Goal: Information Seeking & Learning: Understand process/instructions

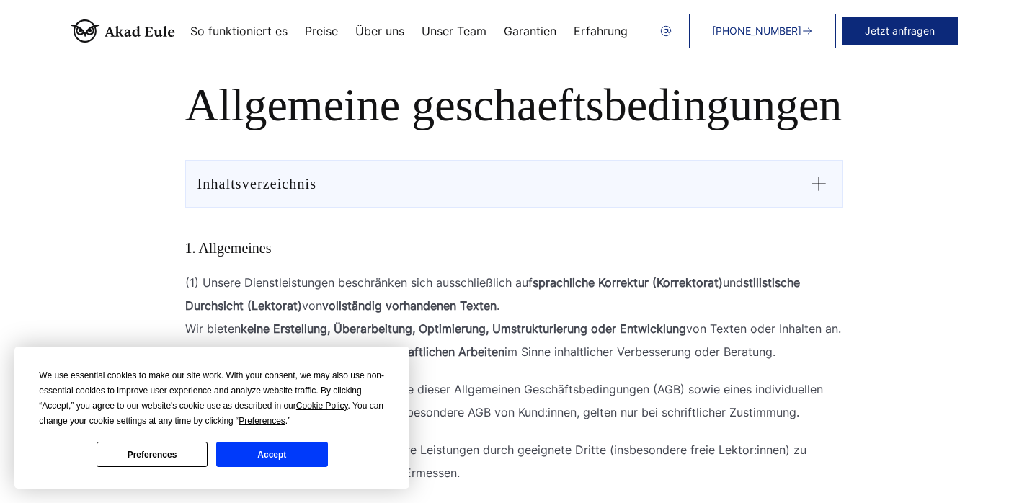
click at [292, 55] on header "[PHONE_NUMBER] Jetzt anfragen So funktioniert es Preise" at bounding box center [513, 31] width 1027 height 62
click at [301, 98] on h1 "Allgemeine geschaeftsbedingungen" at bounding box center [513, 105] width 853 height 52
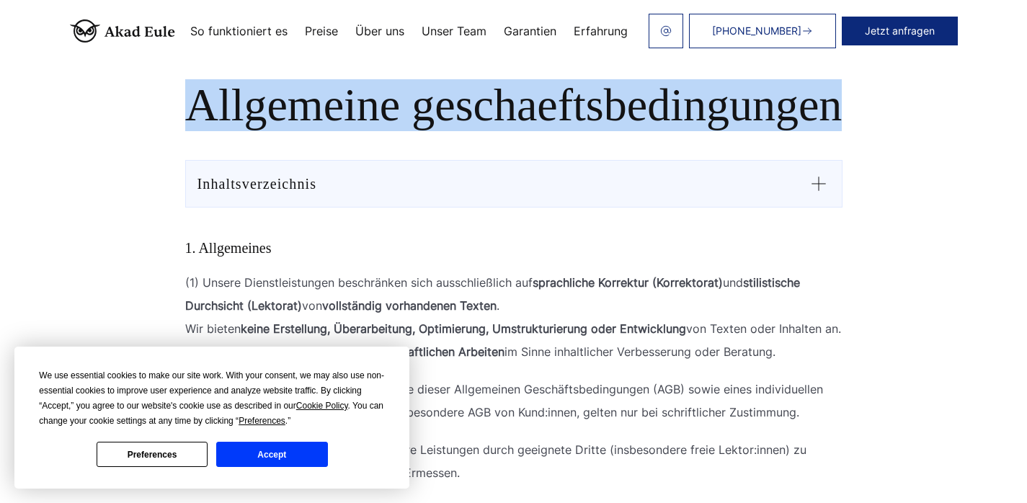
drag, startPoint x: 301, startPoint y: 98, endPoint x: 631, endPoint y: 93, distance: 330.0
click at [632, 93] on h1 "Allgemeine geschaeftsbedingungen" at bounding box center [513, 105] width 853 height 52
copy h1 "Allgemeine geschaeftsbedingungen"
click at [267, 111] on h1 "Allgemeine geschaeftsbedingungen" at bounding box center [513, 105] width 853 height 52
drag, startPoint x: 267, startPoint y: 111, endPoint x: 653, endPoint y: 112, distance: 386.1
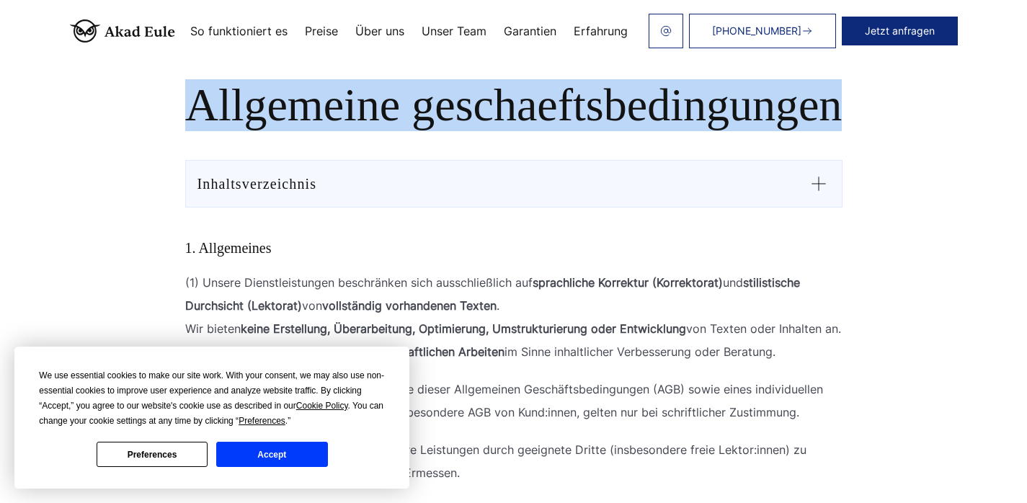
click at [653, 112] on h1 "Allgemeine geschaeftsbedingungen" at bounding box center [513, 105] width 853 height 52
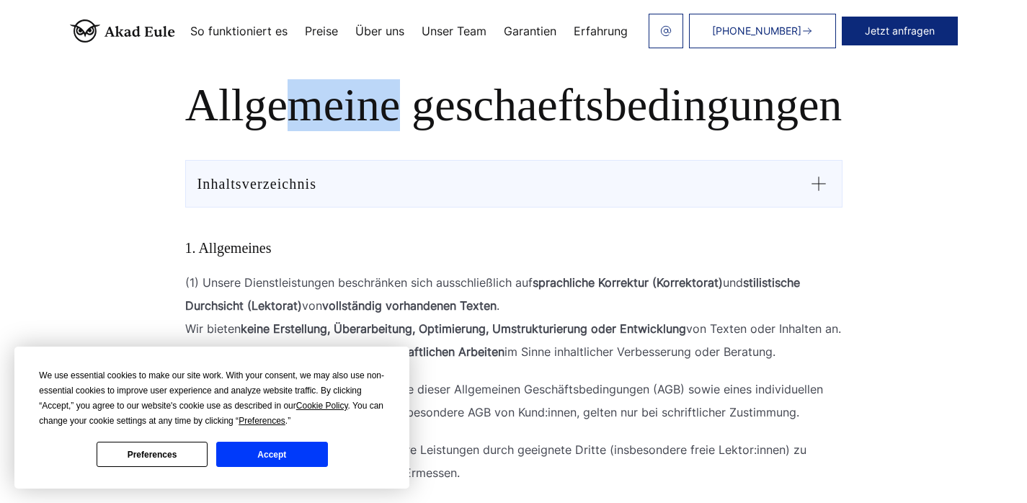
click at [288, 99] on h1 "Allgemeine geschaeftsbedingungen" at bounding box center [513, 105] width 853 height 52
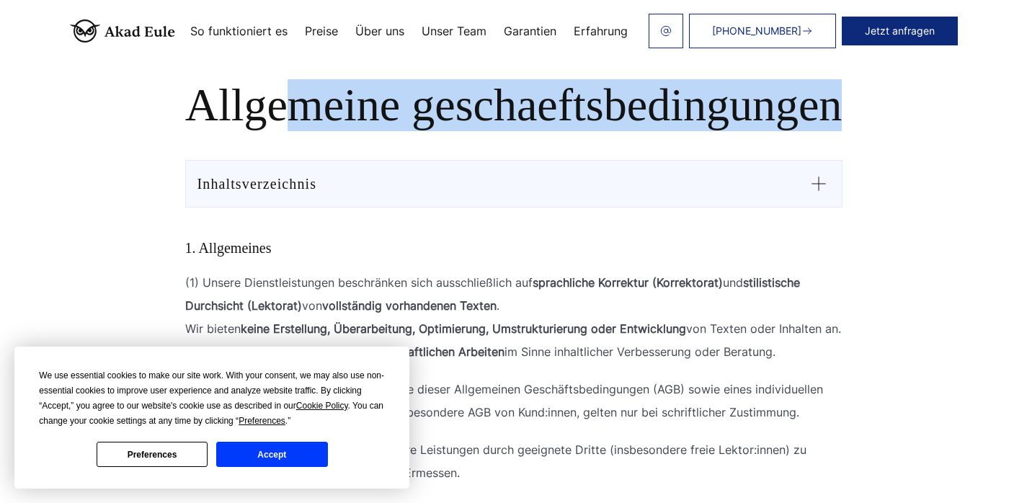
drag, startPoint x: 288, startPoint y: 99, endPoint x: 512, endPoint y: 102, distance: 224.1
click at [512, 102] on h1 "Allgemeine geschaeftsbedingungen" at bounding box center [513, 105] width 853 height 52
click at [286, 104] on h1 "Allgemeine geschaeftsbedingungen" at bounding box center [513, 105] width 853 height 52
drag, startPoint x: 286, startPoint y: 104, endPoint x: 475, endPoint y: 108, distance: 189.5
click at [475, 108] on h1 "Allgemeine geschaeftsbedingungen" at bounding box center [513, 105] width 853 height 52
